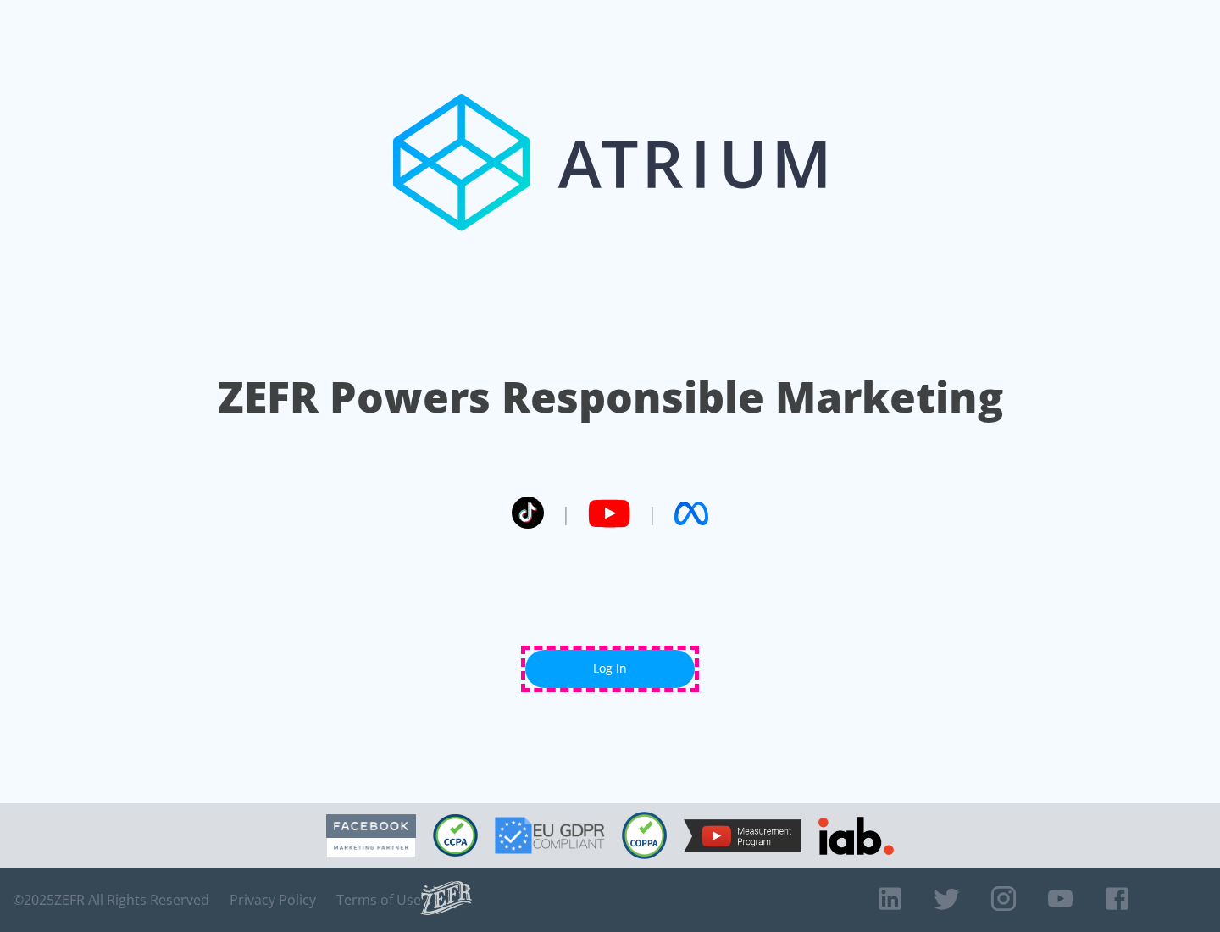
click at [610, 668] on link "Log In" at bounding box center [609, 669] width 169 height 38
